Goal: Information Seeking & Learning: Compare options

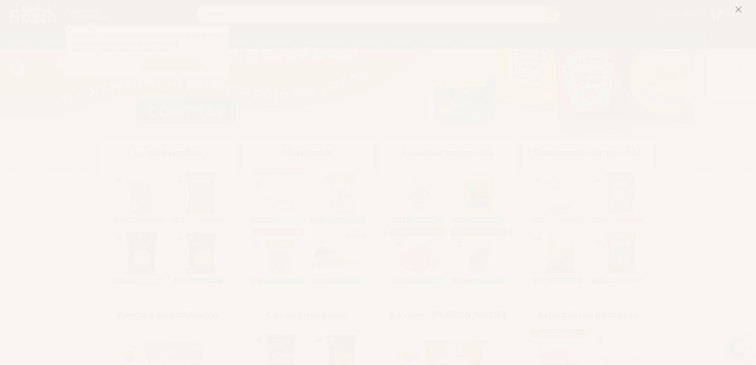
click at [738, 7] on icon at bounding box center [738, 9] width 7 height 7
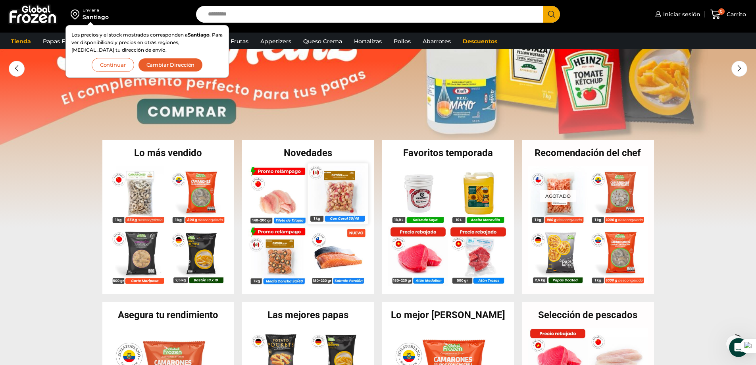
click at [347, 192] on img at bounding box center [338, 193] width 60 height 60
click at [137, 191] on img at bounding box center [138, 193] width 60 height 60
click at [140, 245] on img at bounding box center [138, 253] width 60 height 60
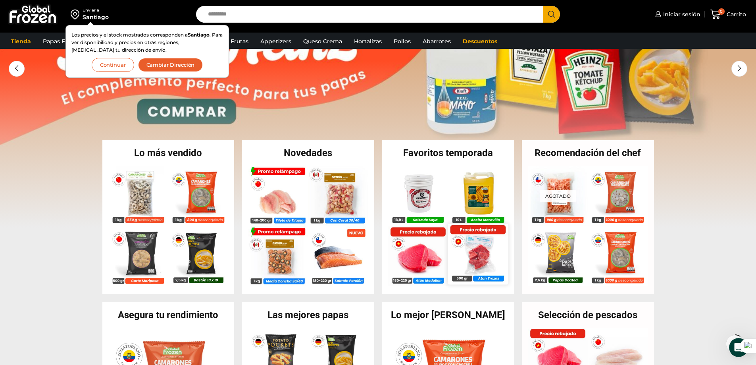
click at [478, 253] on img at bounding box center [477, 253] width 60 height 60
click at [624, 195] on img at bounding box center [617, 193] width 60 height 60
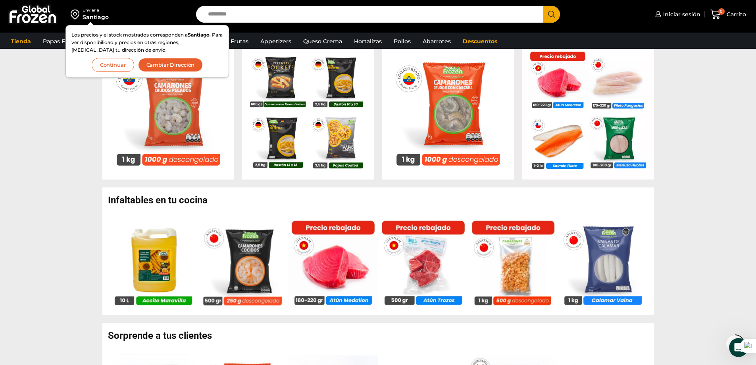
scroll to position [397, 0]
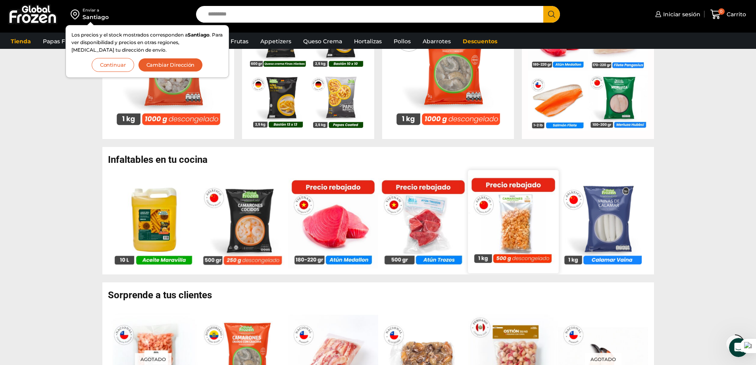
click at [514, 231] on img at bounding box center [512, 221] width 90 height 90
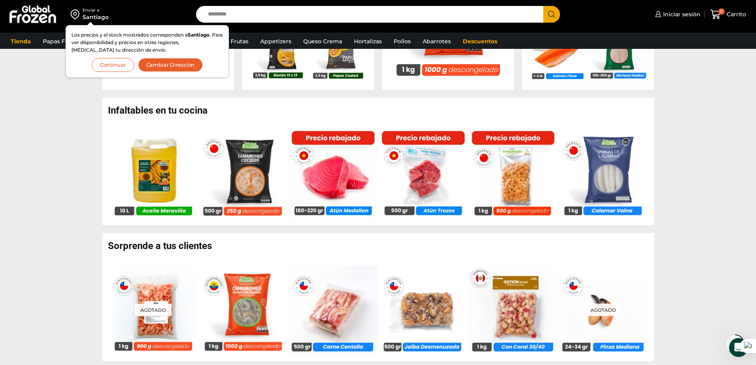
scroll to position [555, 0]
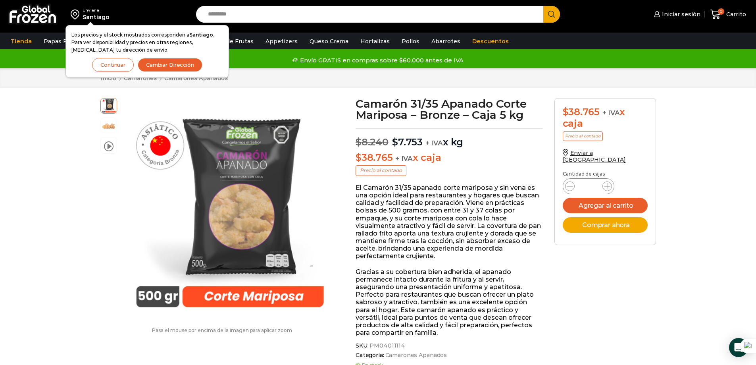
scroll to position [0, 0]
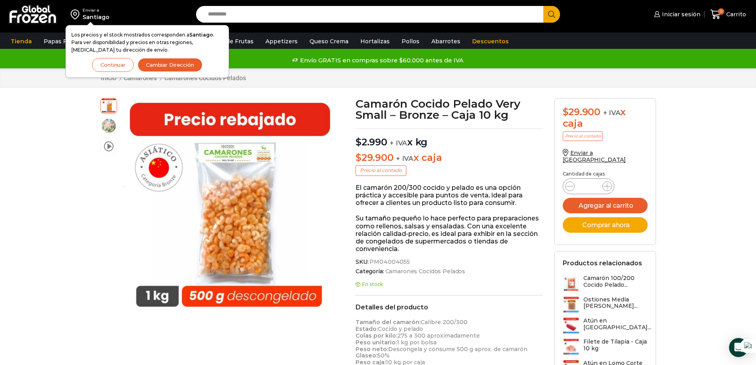
scroll to position [0, 0]
